Goal: Transaction & Acquisition: Purchase product/service

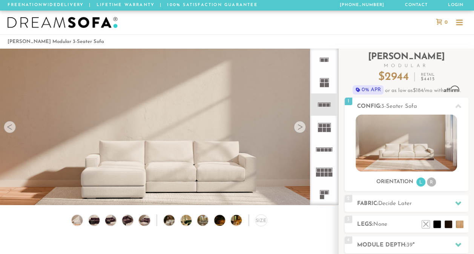
click at [301, 124] on div at bounding box center [300, 127] width 12 height 12
click at [13, 129] on div at bounding box center [10, 127] width 12 height 12
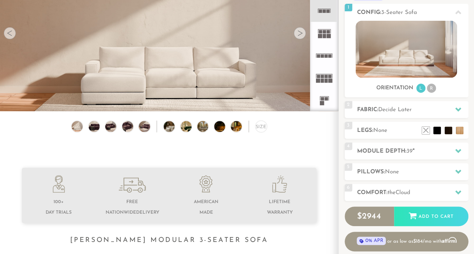
scroll to position [97, 0]
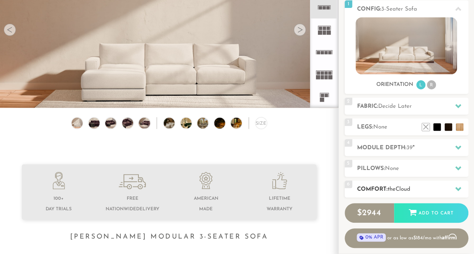
click at [464, 189] on div at bounding box center [458, 188] width 16 height 15
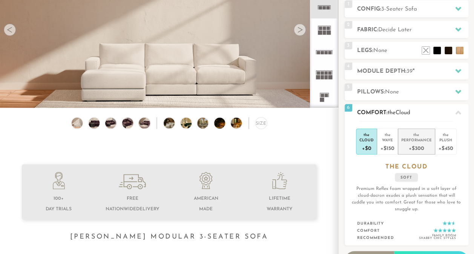
click at [416, 138] on div "Performance" at bounding box center [416, 139] width 31 height 5
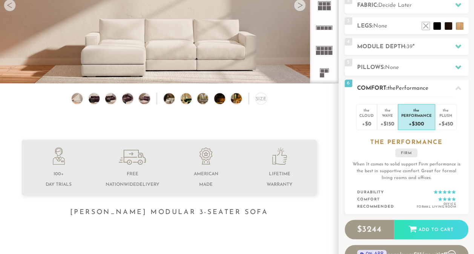
scroll to position [122, 0]
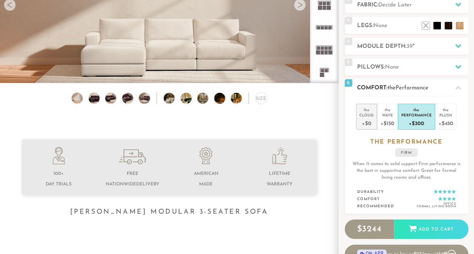
click at [370, 125] on div "+$0" at bounding box center [366, 123] width 14 height 11
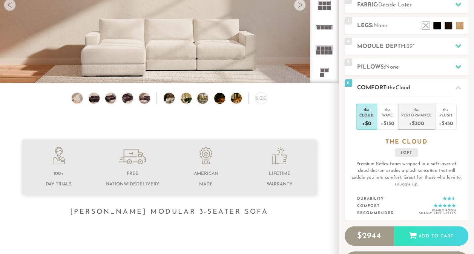
click at [411, 107] on div "the" at bounding box center [416, 109] width 31 height 8
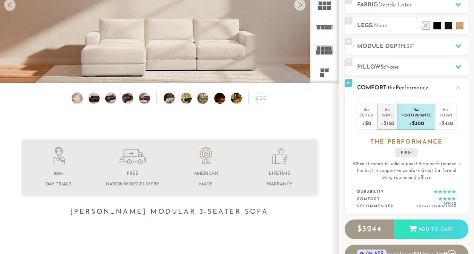
click at [388, 109] on div "the" at bounding box center [387, 109] width 14 height 8
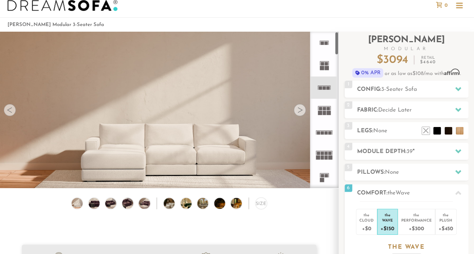
scroll to position [0, 0]
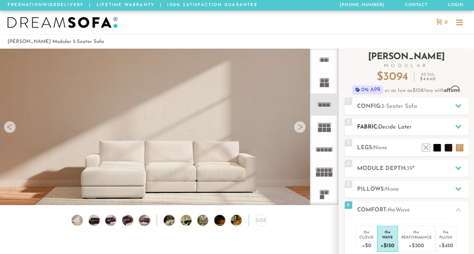
click at [457, 119] on div at bounding box center [458, 126] width 16 height 15
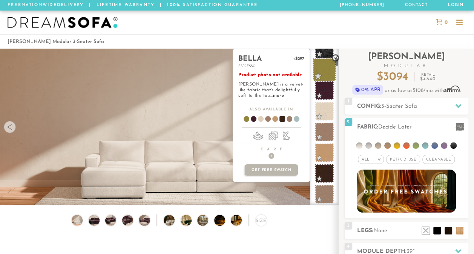
scroll to position [267, 0]
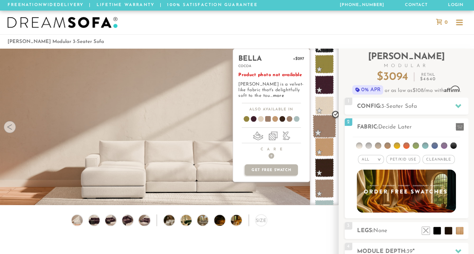
click at [321, 124] on span at bounding box center [324, 127] width 24 height 24
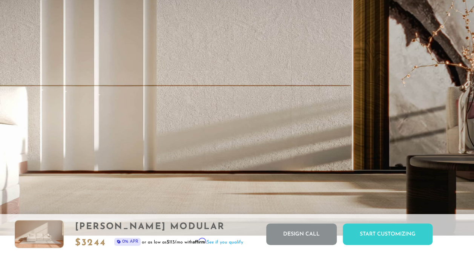
scroll to position [1375, 0]
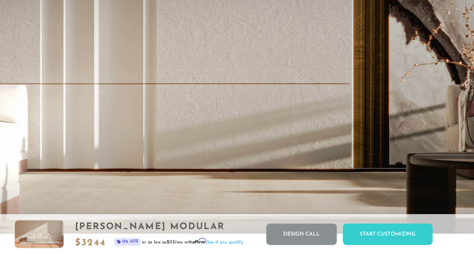
click at [425, 127] on video "Your browser does not support HTML5 video." at bounding box center [237, 100] width 474 height 266
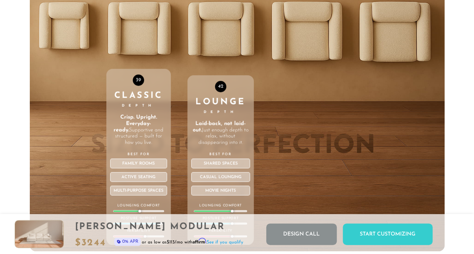
scroll to position [2409, 0]
click at [214, 47] on div "42 Lounge Depth Laid-back, not laid-out. Just enough depth to relax, without di…" at bounding box center [220, 91] width 66 height 320
click at [230, 42] on div "42 Lounge Depth Laid-back, not laid-out. Just enough depth to relax, without di…" at bounding box center [220, 91] width 66 height 320
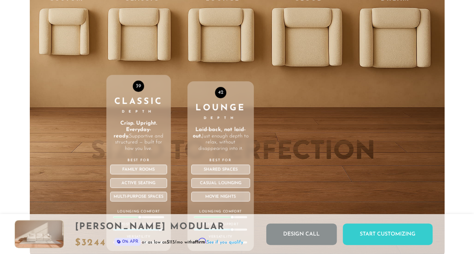
scroll to position [2403, 0]
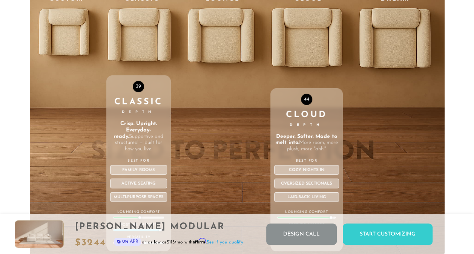
click at [294, 43] on div "44 Cloud Depth Deeper. Softer. Made to melt into. More room, more plush, more "…" at bounding box center [306, 97] width 73 height 320
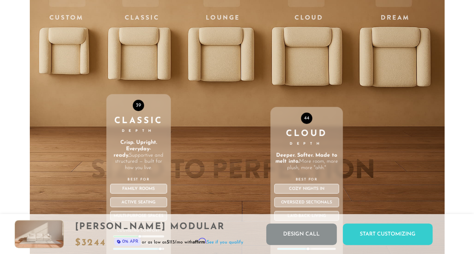
scroll to position [2379, 0]
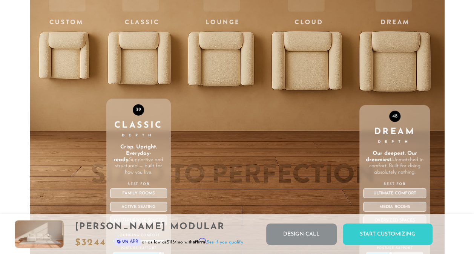
click at [387, 60] on div "48 Dream Depth Our deepest. Our dreamiest. Unmatched in comfort. Built for doin…" at bounding box center [394, 121] width 70 height 320
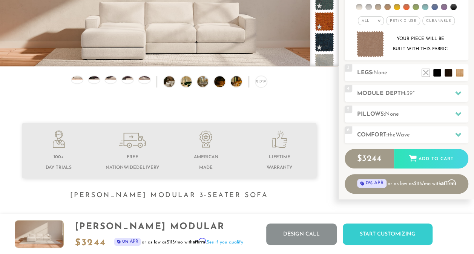
scroll to position [136, 0]
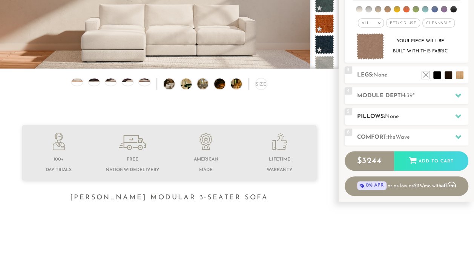
click at [385, 112] on h2 "Pillows: None" at bounding box center [412, 116] width 111 height 9
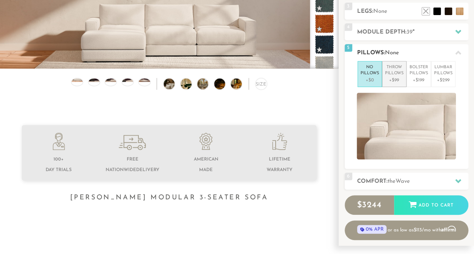
click at [391, 78] on p "+$99" at bounding box center [394, 80] width 18 height 7
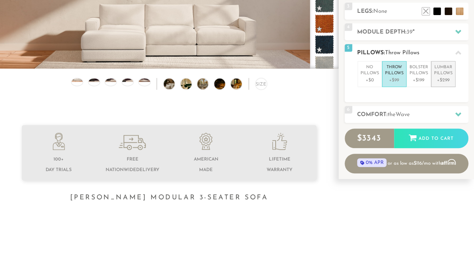
click at [445, 66] on p "Lumbar Pillows" at bounding box center [443, 70] width 18 height 12
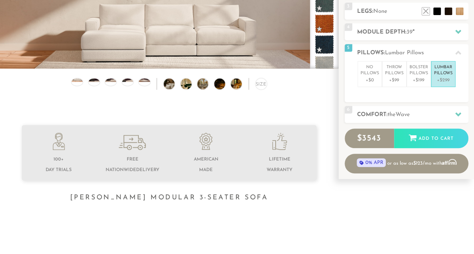
scroll to position [0, 0]
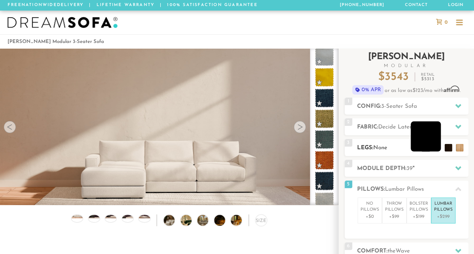
click at [434, 148] on li at bounding box center [425, 136] width 30 height 30
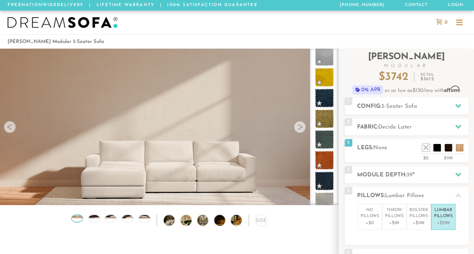
click at [76, 219] on img at bounding box center [76, 215] width 13 height 8
click at [96, 222] on div at bounding box center [94, 218] width 12 height 8
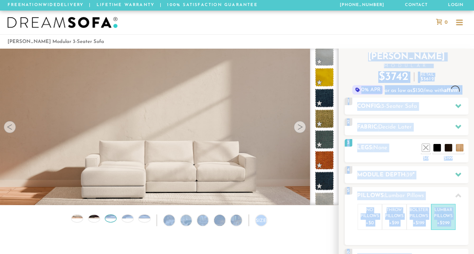
drag, startPoint x: 120, startPoint y: 214, endPoint x: 113, endPoint y: 218, distance: 8.1
drag, startPoint x: 113, startPoint y: 218, endPoint x: 69, endPoint y: 233, distance: 46.2
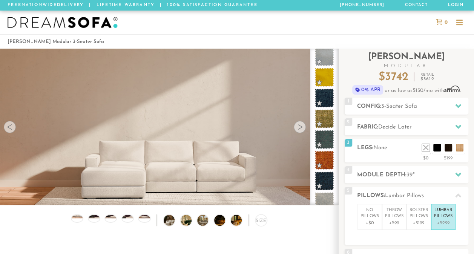
click at [112, 221] on div at bounding box center [111, 218] width 12 height 8
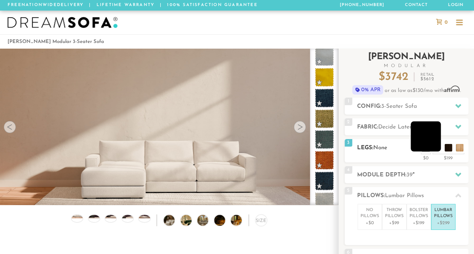
click at [436, 146] on li at bounding box center [425, 136] width 30 height 30
click at [426, 149] on li at bounding box center [414, 136] width 30 height 30
click at [449, 145] on li at bounding box center [437, 136] width 30 height 30
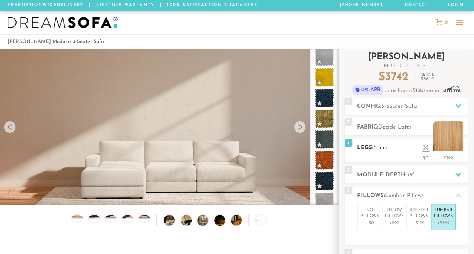
click at [456, 146] on li at bounding box center [448, 136] width 30 height 30
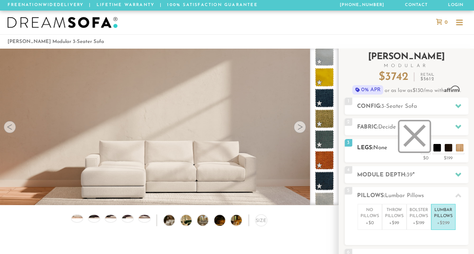
click at [425, 149] on li at bounding box center [414, 136] width 30 height 30
click at [235, 222] on img at bounding box center [241, 220] width 20 height 11
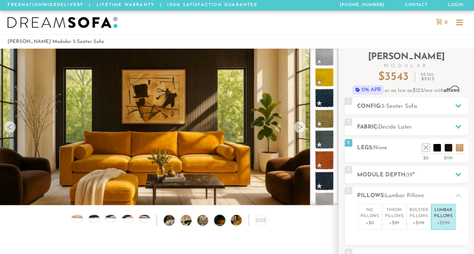
click at [216, 222] on img at bounding box center [224, 220] width 20 height 11
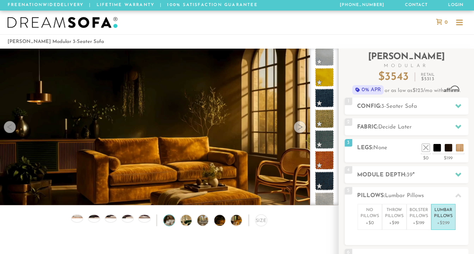
click at [171, 222] on img at bounding box center [174, 220] width 20 height 11
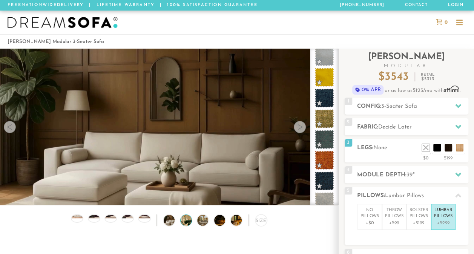
click at [188, 221] on img at bounding box center [191, 220] width 20 height 11
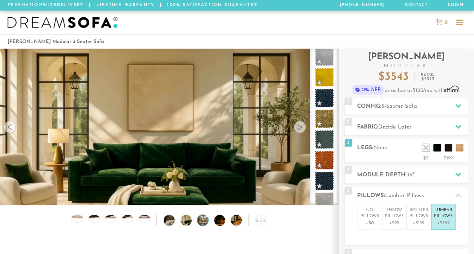
click at [202, 226] on img at bounding box center [207, 220] width 20 height 11
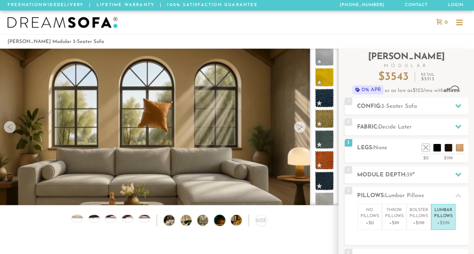
click at [220, 223] on img at bounding box center [224, 220] width 20 height 11
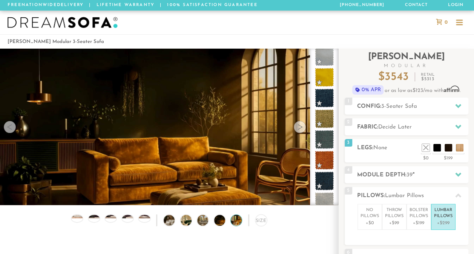
click at [234, 225] on img at bounding box center [241, 220] width 20 height 11
